Goal: Task Accomplishment & Management: Manage account settings

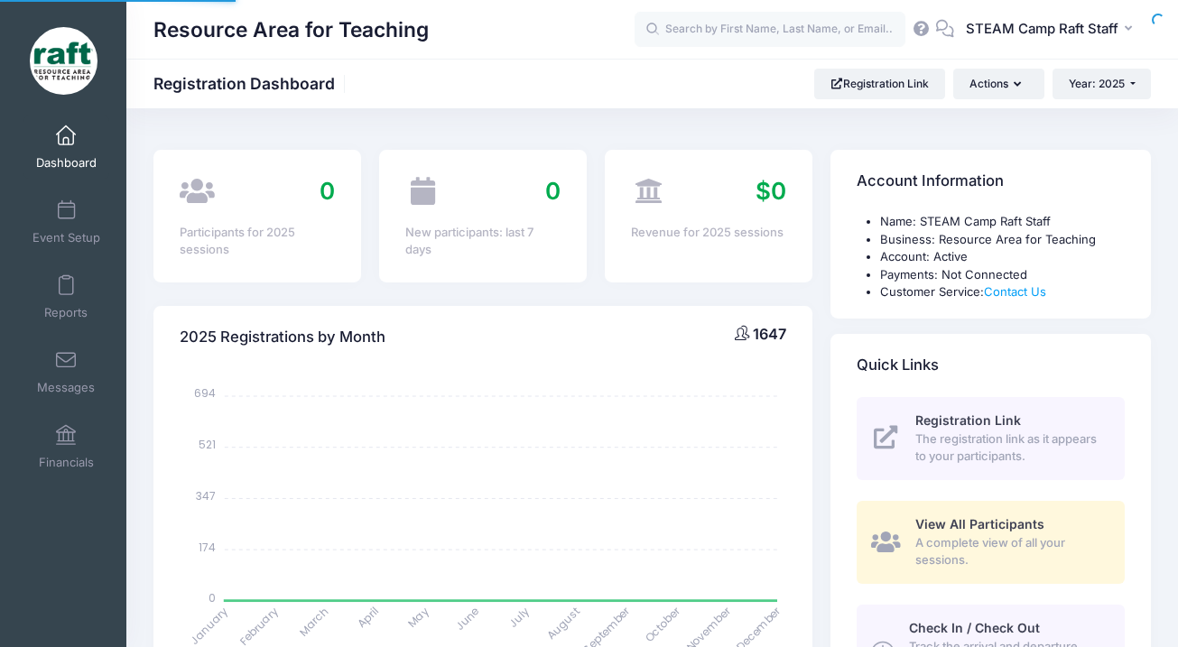
select select
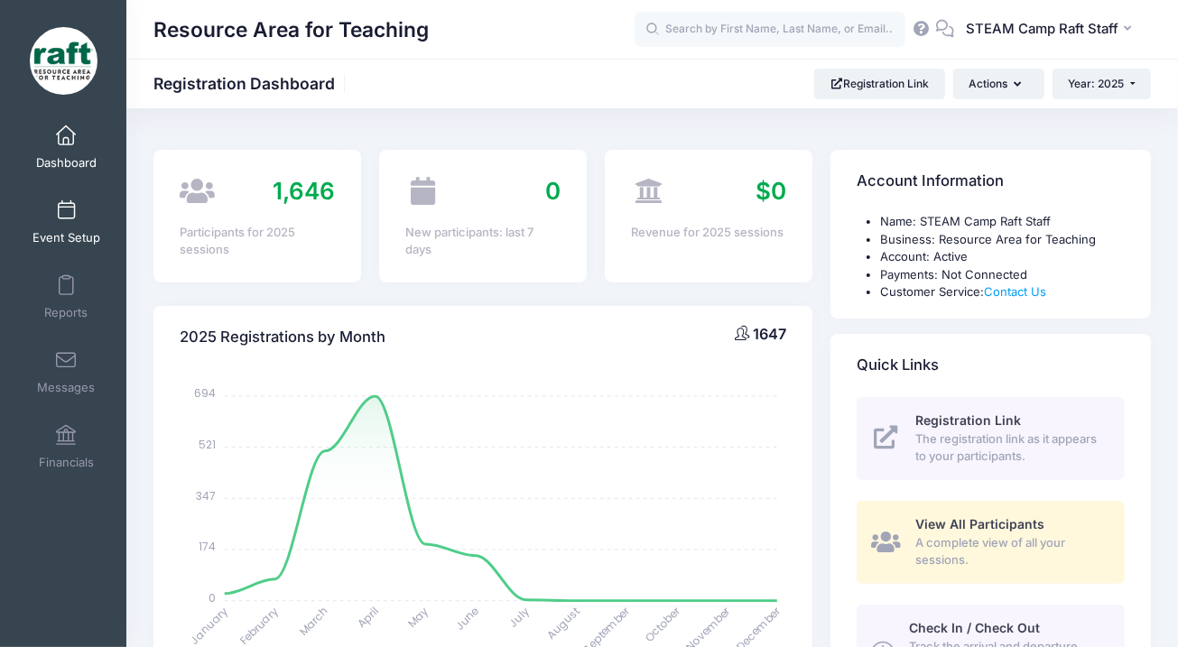
click at [69, 228] on link "Event Setup" at bounding box center [66, 221] width 86 height 63
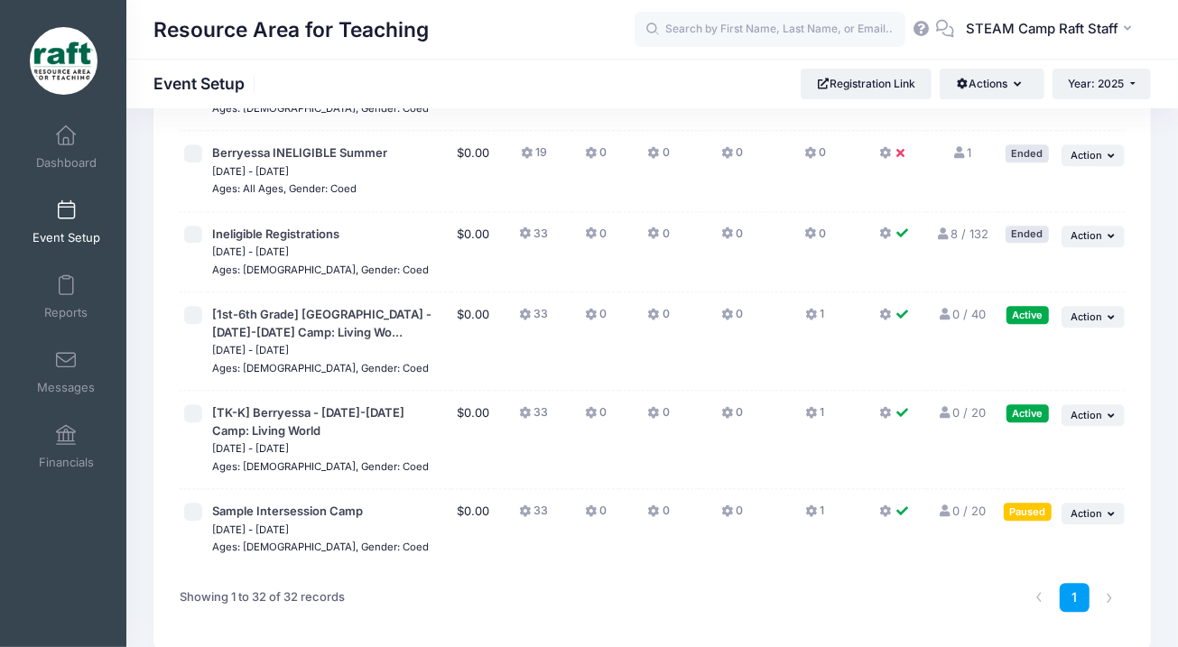
scroll to position [2702, 0]
